Goal: Task Accomplishment & Management: Manage account settings

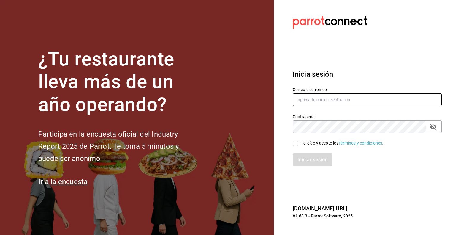
click at [343, 102] on input "text" at bounding box center [367, 99] width 149 height 12
type input "multiuser@pickup.com"
click at [296, 146] on input "He leído y acepto los Términos y condiciones." at bounding box center [295, 143] width 5 height 5
checkbox input "true"
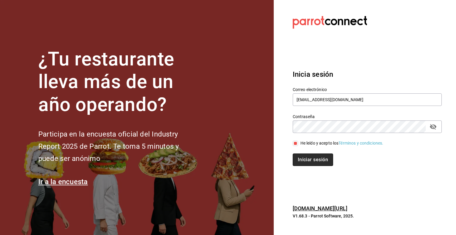
click at [303, 158] on button "Iniciar sesión" at bounding box center [313, 159] width 40 height 12
